Goal: Find specific page/section: Find specific page/section

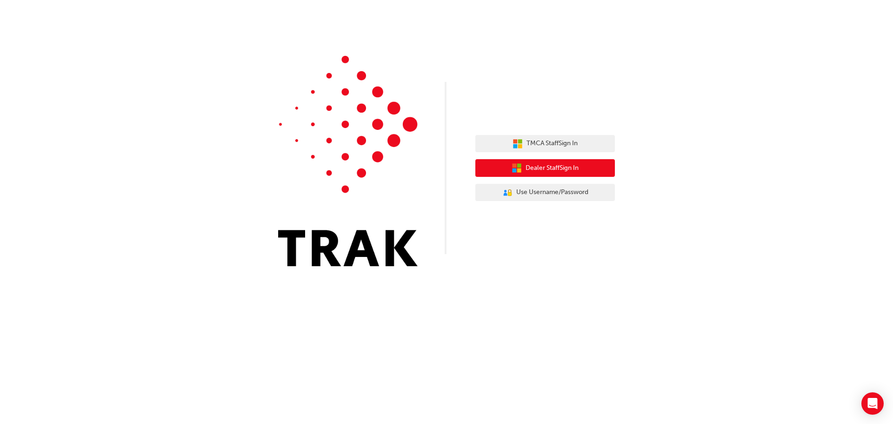
click at [597, 166] on button "Dealer Staff Sign In" at bounding box center [544, 168] width 139 height 18
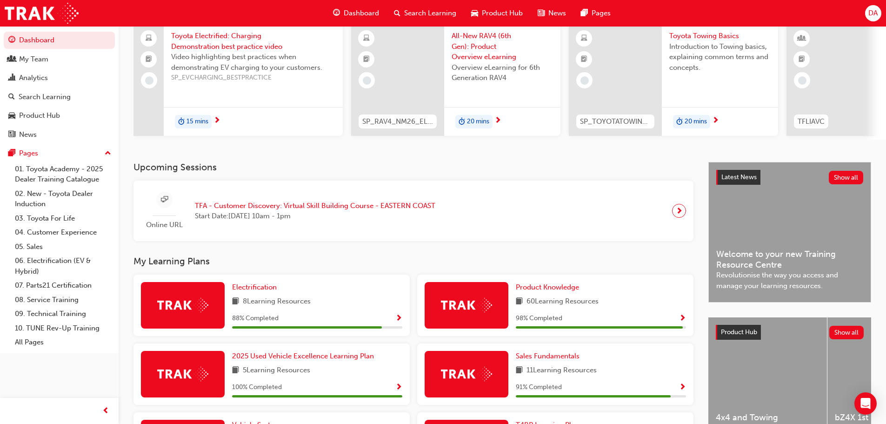
scroll to position [46, 0]
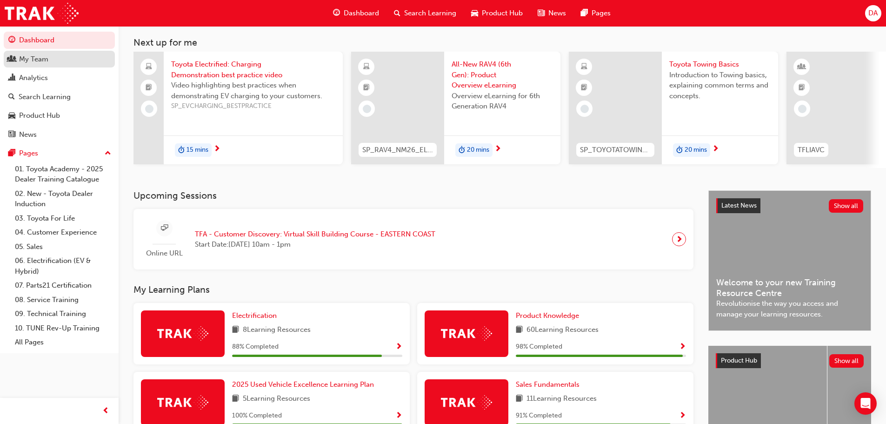
click at [36, 59] on div "My Team" at bounding box center [33, 59] width 29 height 11
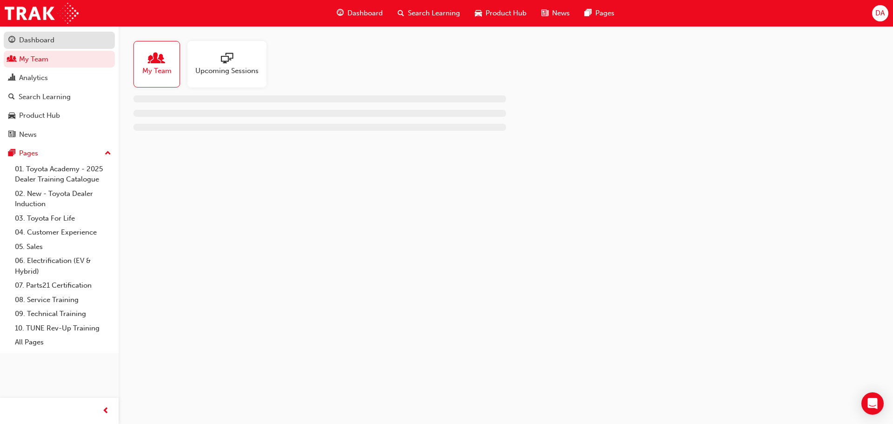
click at [38, 40] on div "Dashboard" at bounding box center [36, 40] width 35 height 11
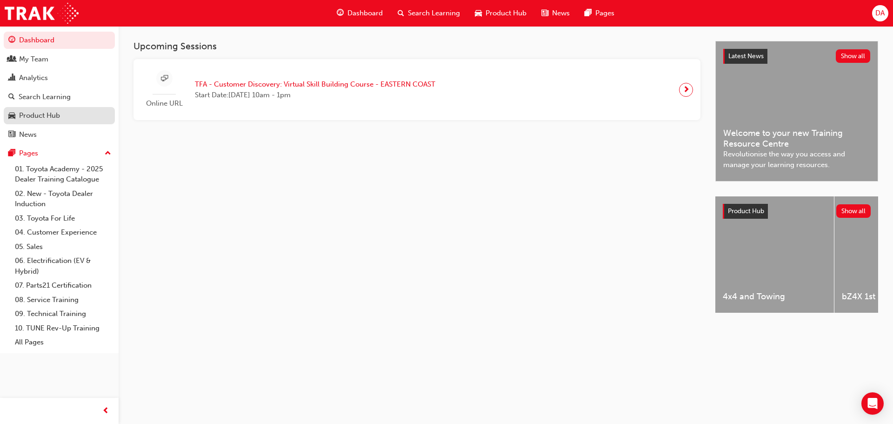
click at [39, 112] on div "Product Hub" at bounding box center [39, 115] width 41 height 11
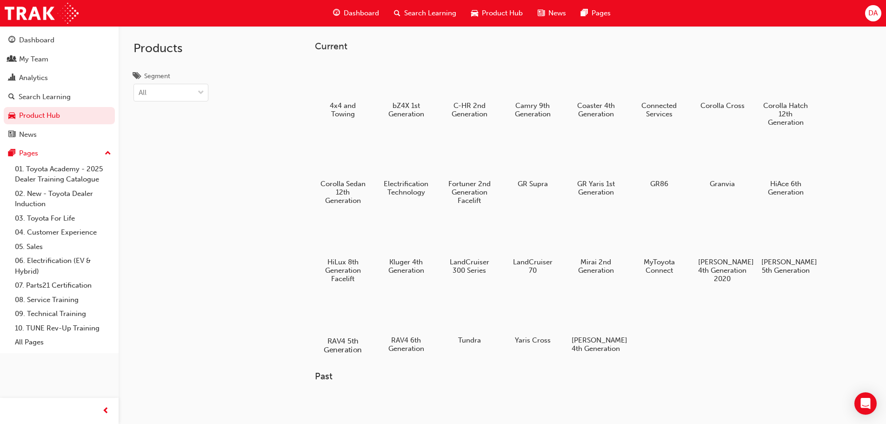
click at [345, 316] on div at bounding box center [343, 313] width 52 height 37
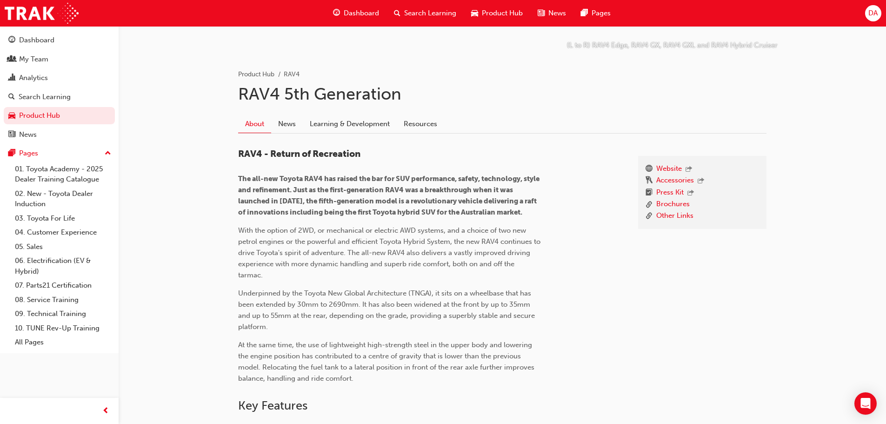
scroll to position [64, 0]
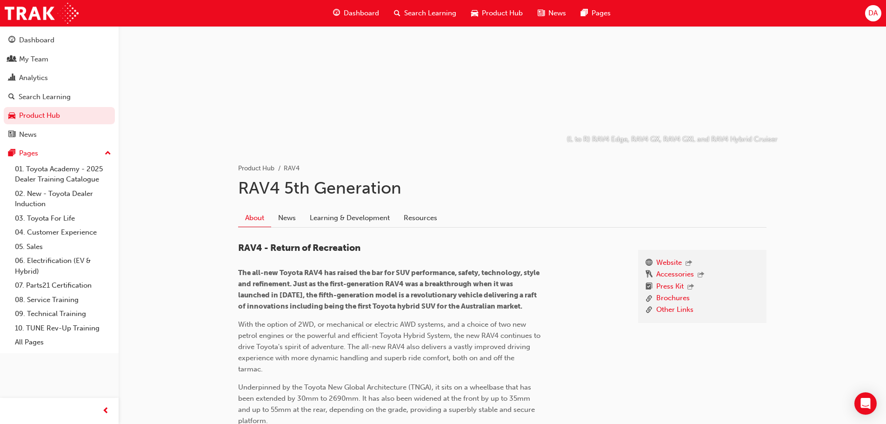
click at [502, 12] on span "Product Hub" at bounding box center [502, 13] width 41 height 11
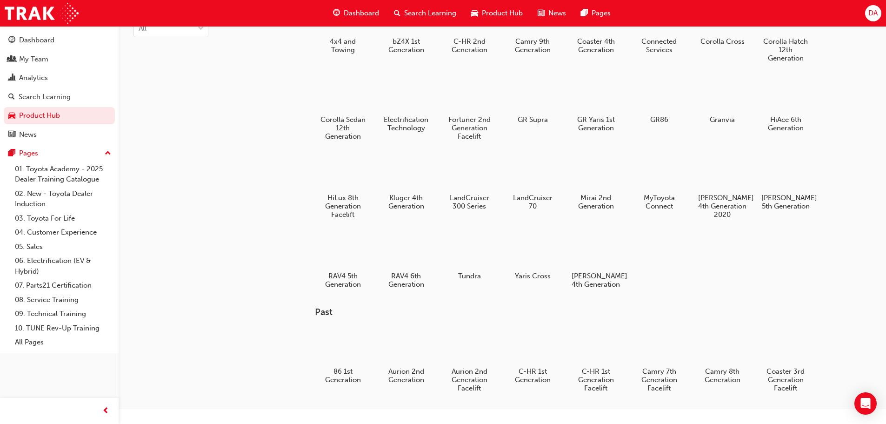
click at [352, 13] on span "Dashboard" at bounding box center [361, 13] width 35 height 11
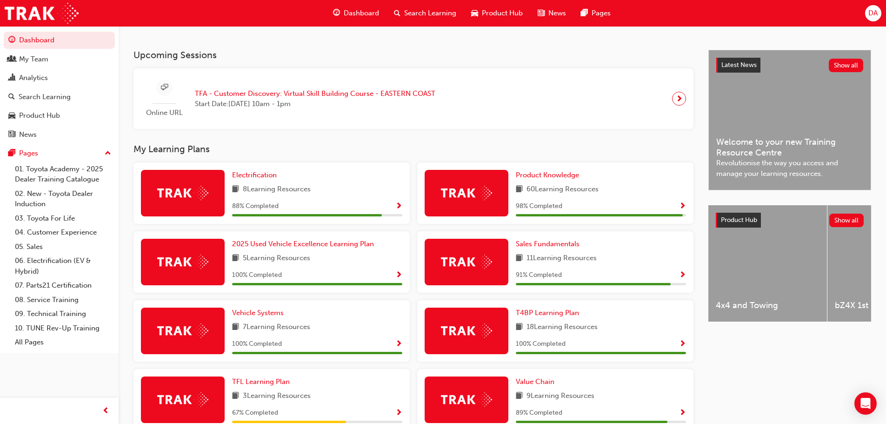
scroll to position [186, 0]
